Goal: Task Accomplishment & Management: Complete application form

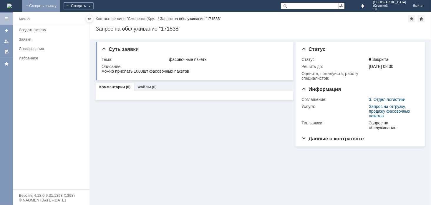
click at [60, 6] on link "+ Создать заявку" at bounding box center [41, 6] width 38 height 12
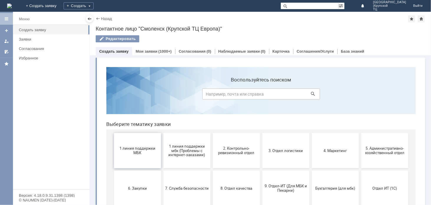
click at [138, 158] on button "1 линия поддержки МБК" at bounding box center [137, 150] width 47 height 35
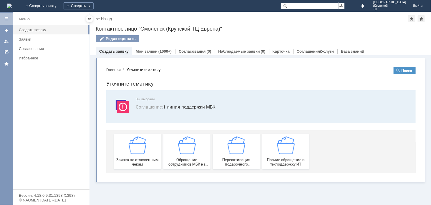
click at [138, 158] on span "Заявка по отложенным чекам" at bounding box center [138, 162] width 44 height 9
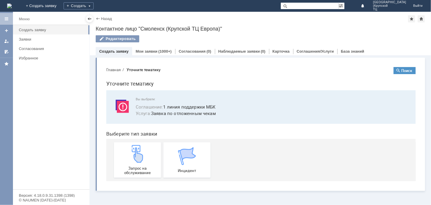
click at [138, 158] on img at bounding box center [137, 154] width 18 height 18
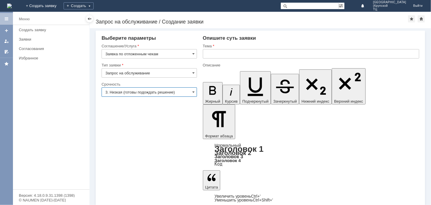
click at [166, 93] on input "3. Низкая (готовы подождать решение)" at bounding box center [149, 92] width 95 height 9
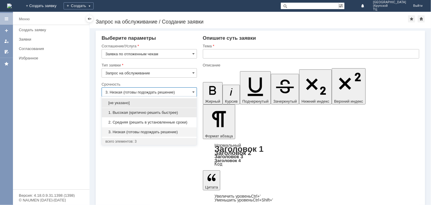
click at [179, 111] on span "1. Высокая (критично решить быстрее)" at bounding box center [149, 113] width 88 height 5
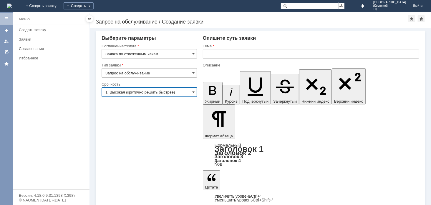
type input "1. Высокая (критично решить быстрее)"
click at [217, 55] on input "text" at bounding box center [311, 53] width 217 height 9
type input "отлдоженные чеки"
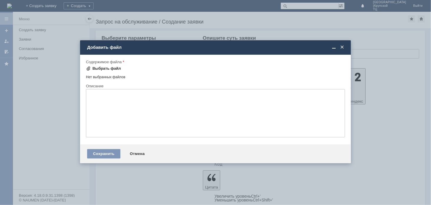
click at [106, 68] on div "Выбрать файл" at bounding box center [107, 68] width 29 height 5
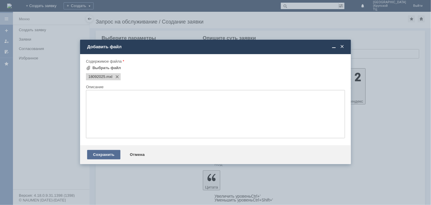
click at [113, 157] on div "Сохранить" at bounding box center [103, 154] width 33 height 9
